Goal: Task Accomplishment & Management: Use online tool/utility

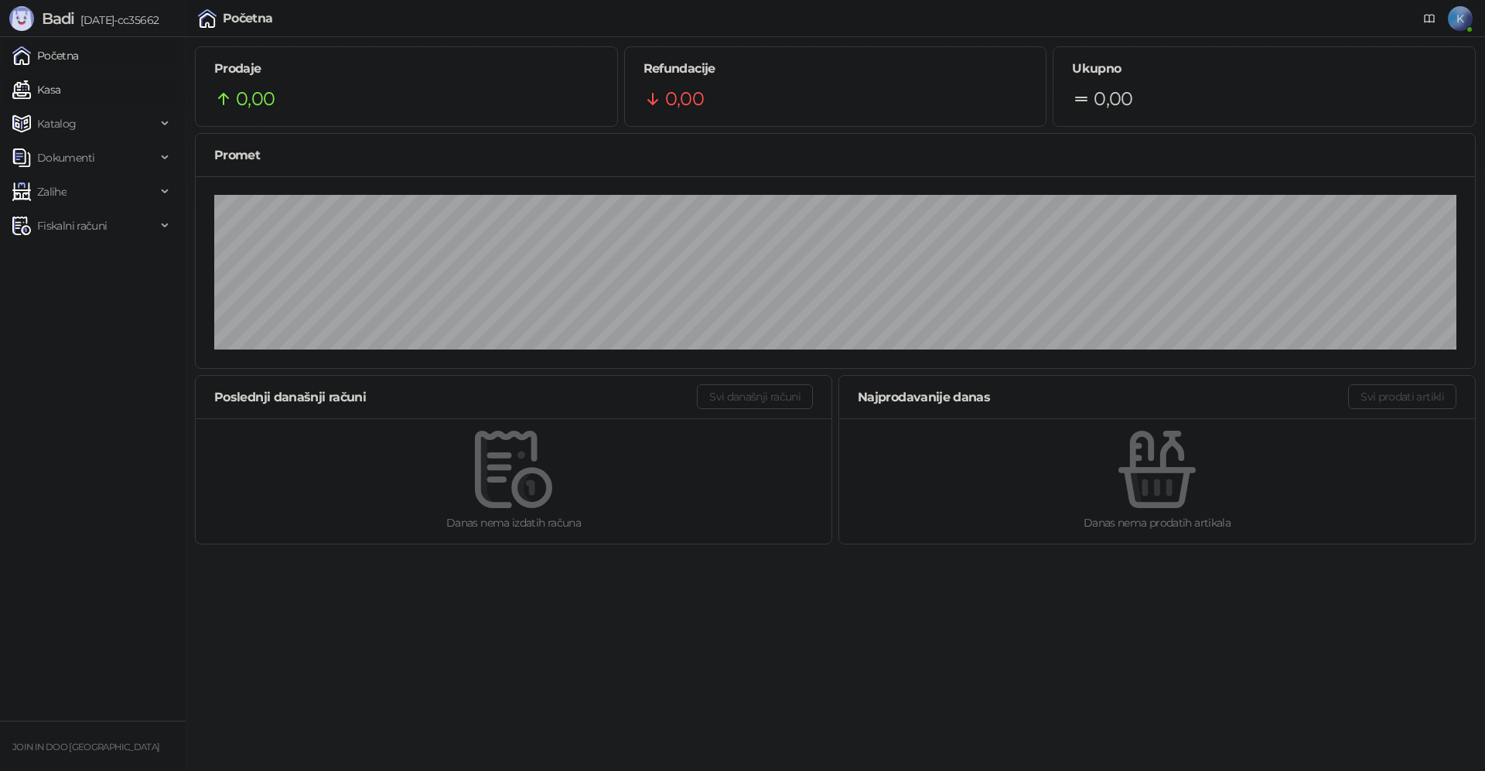
click at [60, 91] on link "Kasa" at bounding box center [36, 89] width 48 height 31
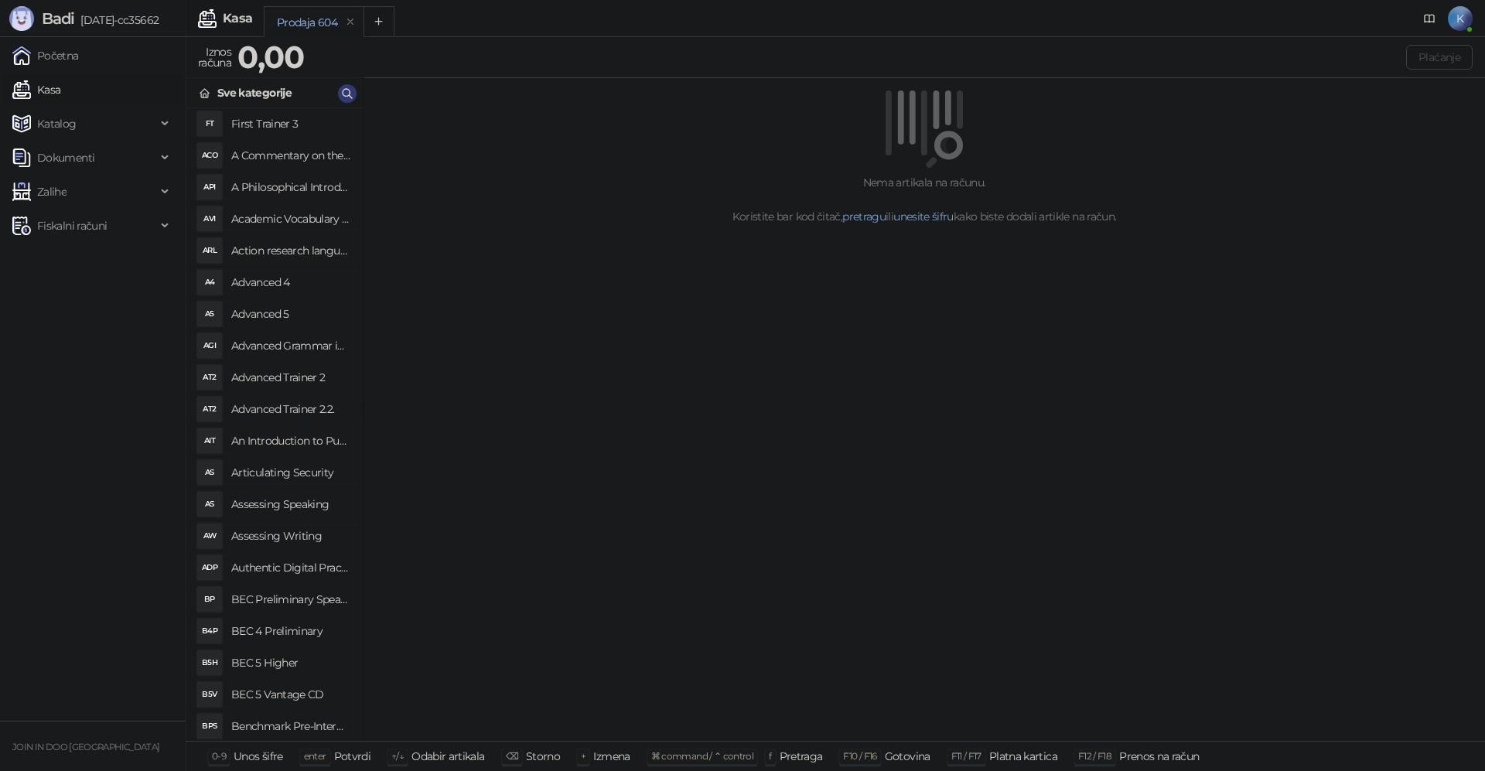
click at [12, 74] on link "Kasa" at bounding box center [36, 89] width 48 height 31
